Goal: Task Accomplishment & Management: Complete application form

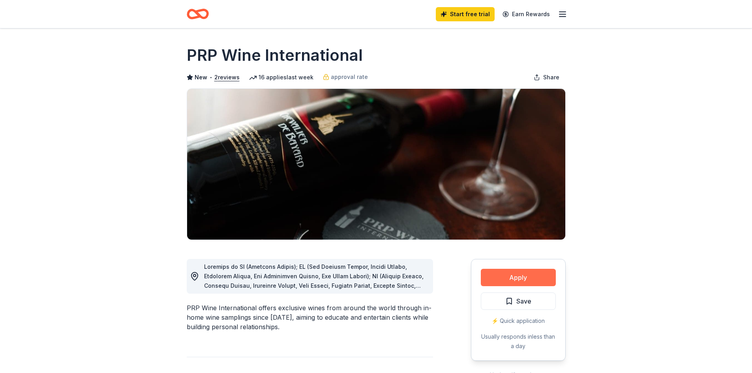
click at [513, 274] on button "Apply" at bounding box center [518, 277] width 75 height 17
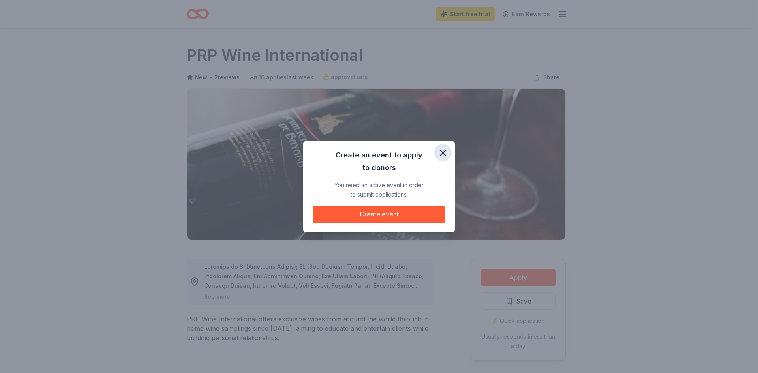
click at [441, 151] on icon "button" at bounding box center [443, 153] width 6 height 6
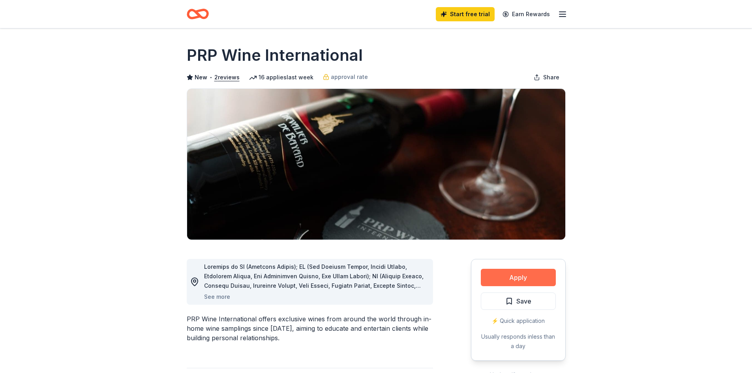
click at [510, 279] on button "Apply" at bounding box center [518, 277] width 75 height 17
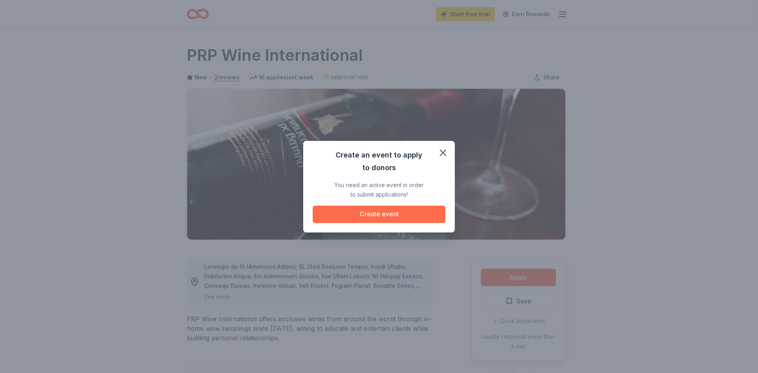
click at [368, 209] on button "Create event" at bounding box center [379, 214] width 133 height 17
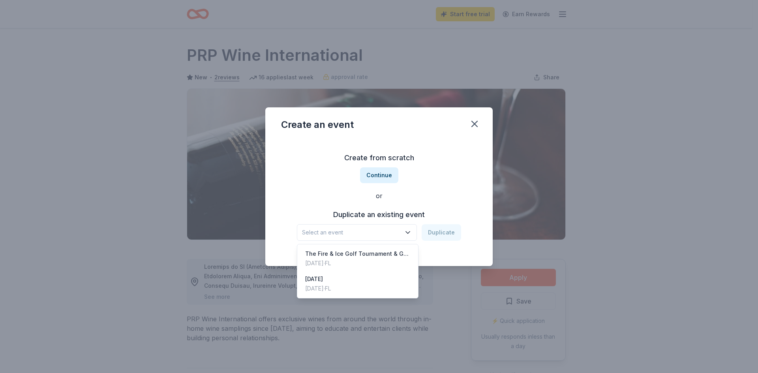
click at [408, 229] on icon "button" at bounding box center [408, 233] width 8 height 8
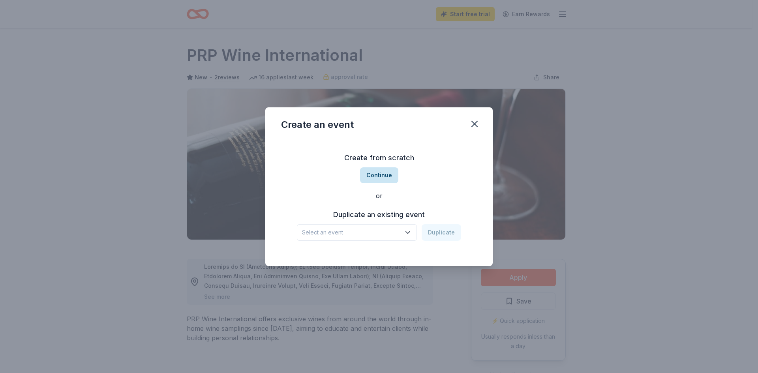
click at [382, 177] on button "Continue" at bounding box center [379, 175] width 38 height 16
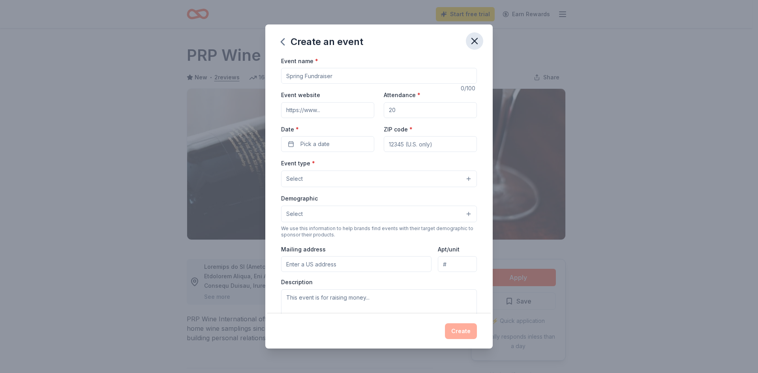
click at [474, 41] on icon "button" at bounding box center [474, 41] width 11 height 11
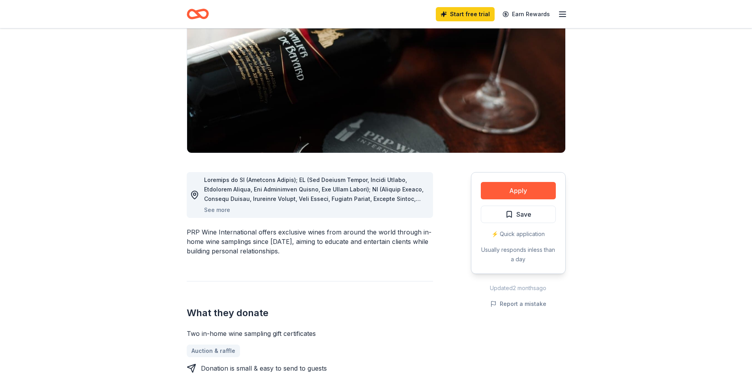
scroll to position [80, 0]
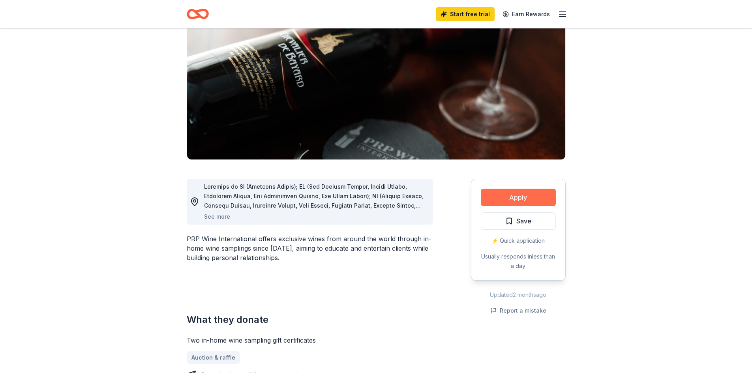
click at [513, 202] on button "Apply" at bounding box center [518, 197] width 75 height 17
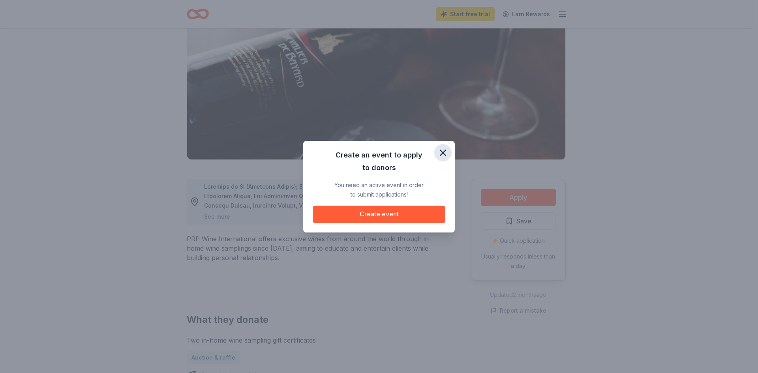
click at [442, 154] on icon "button" at bounding box center [443, 153] width 6 height 6
